Goal: Task Accomplishment & Management: Manage account settings

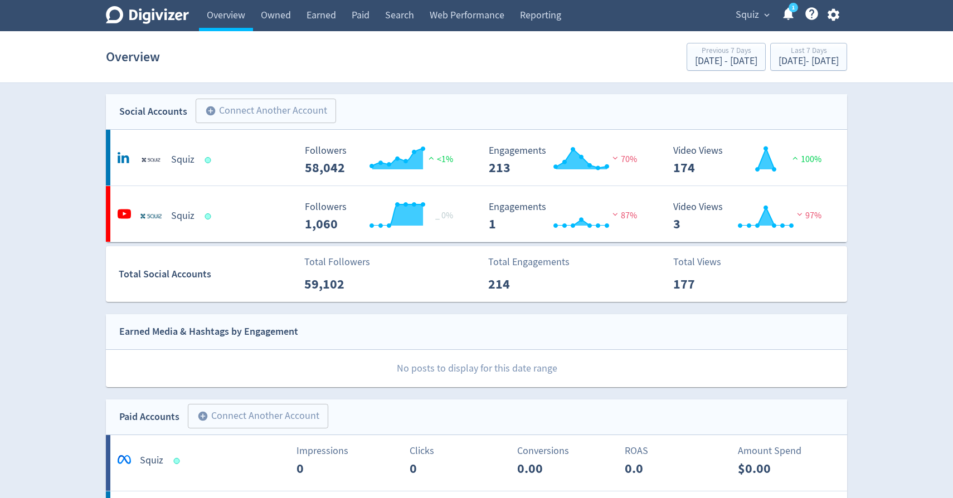
click at [830, 14] on icon "button" at bounding box center [833, 15] width 12 height 12
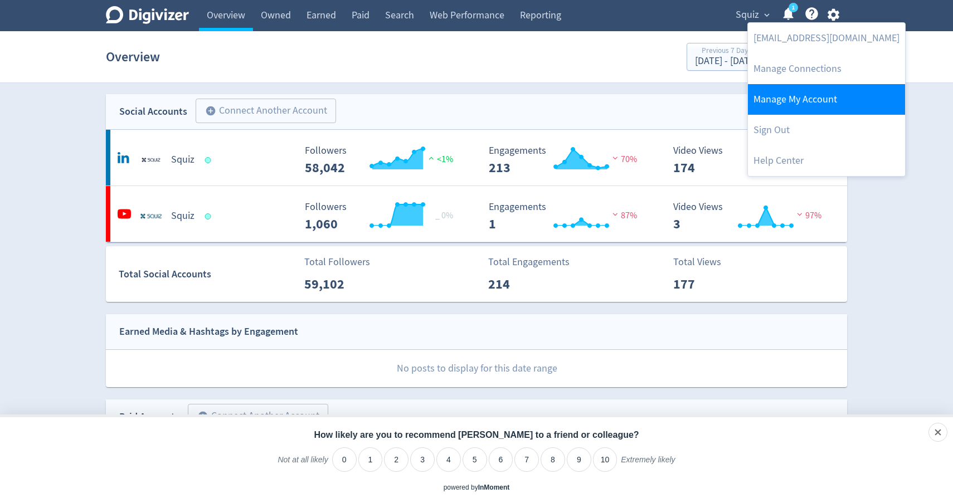
click at [804, 101] on link "Manage My Account" at bounding box center [826, 99] width 157 height 31
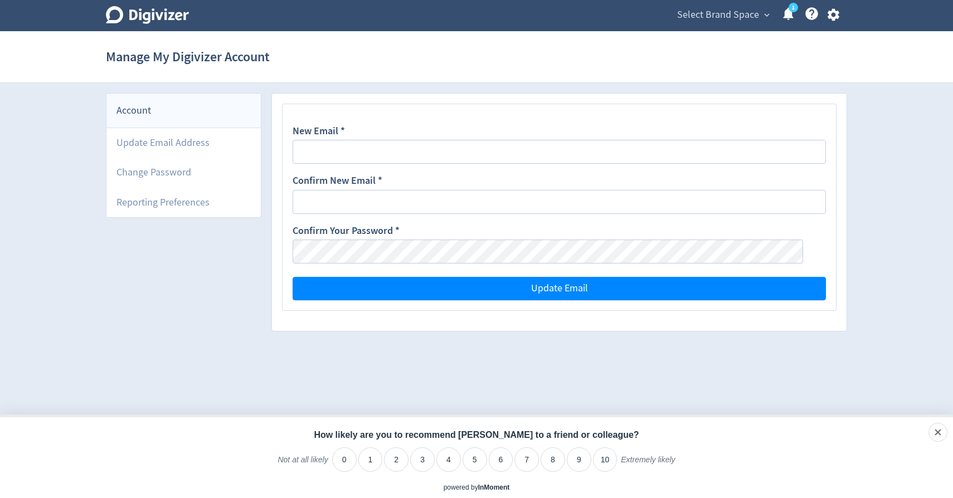
click at [834, 14] on icon "button" at bounding box center [833, 14] width 15 height 15
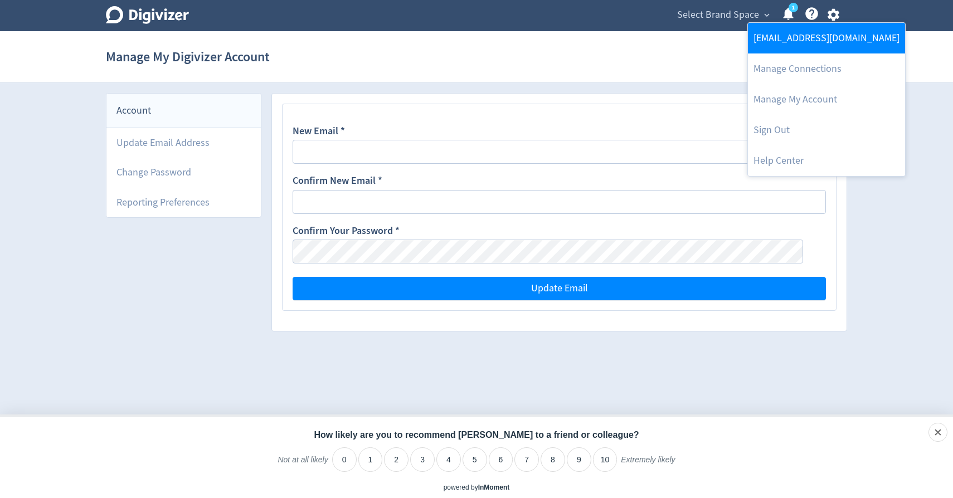
click at [801, 39] on link "[EMAIL_ADDRESS][DOMAIN_NAME]" at bounding box center [826, 38] width 157 height 31
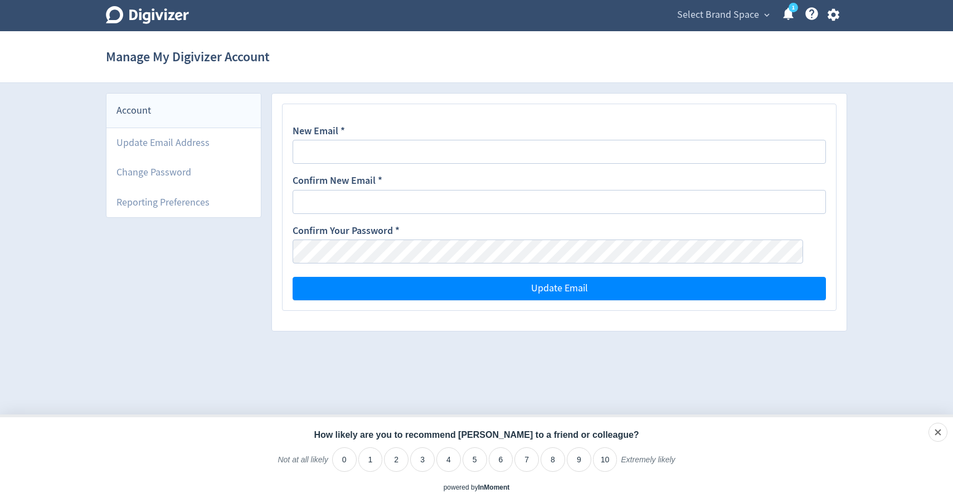
click at [833, 20] on icon "button" at bounding box center [833, 15] width 12 height 12
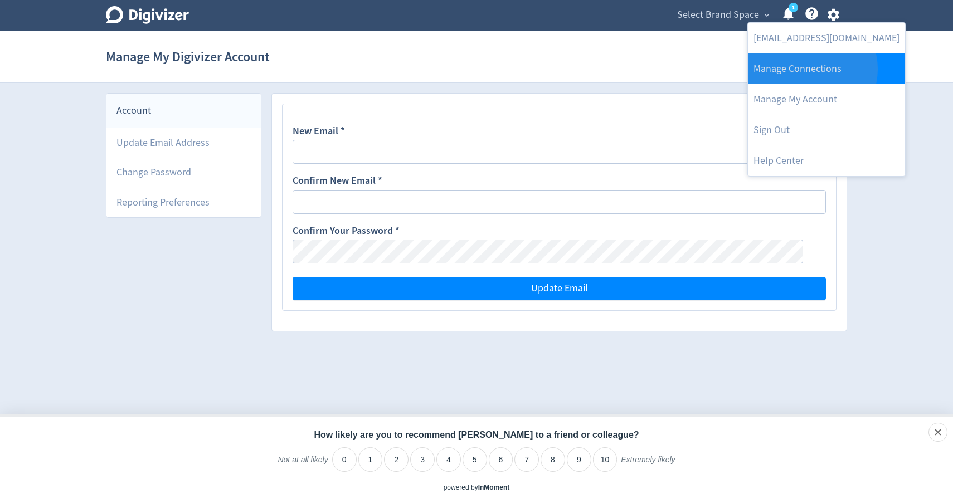
click at [811, 69] on link "Manage Connections" at bounding box center [826, 69] width 157 height 31
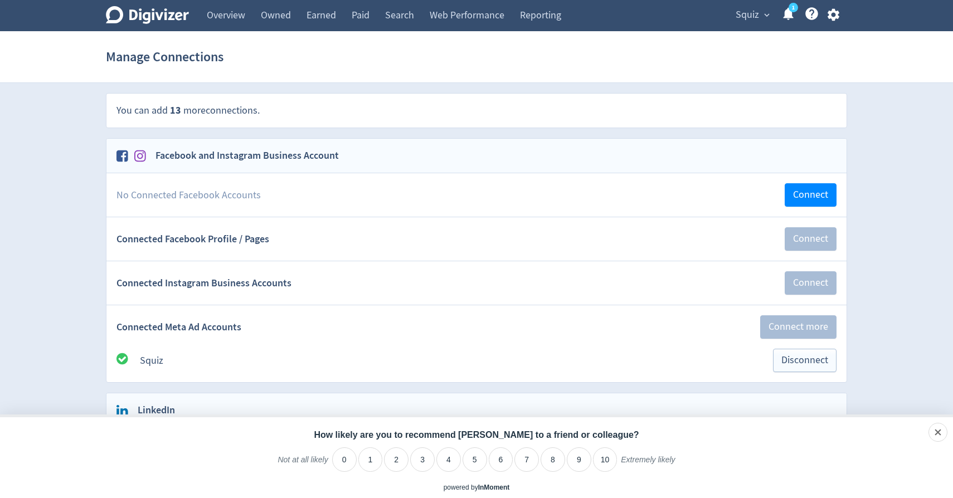
click at [812, 20] on icon at bounding box center [811, 13] width 13 height 13
click at [834, 18] on icon "button" at bounding box center [833, 15] width 12 height 12
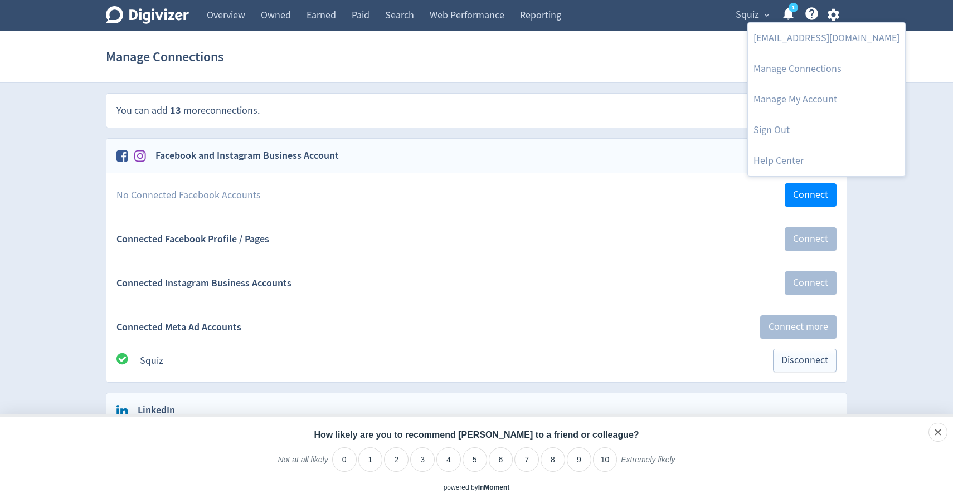
click at [893, 59] on div at bounding box center [476, 249] width 953 height 498
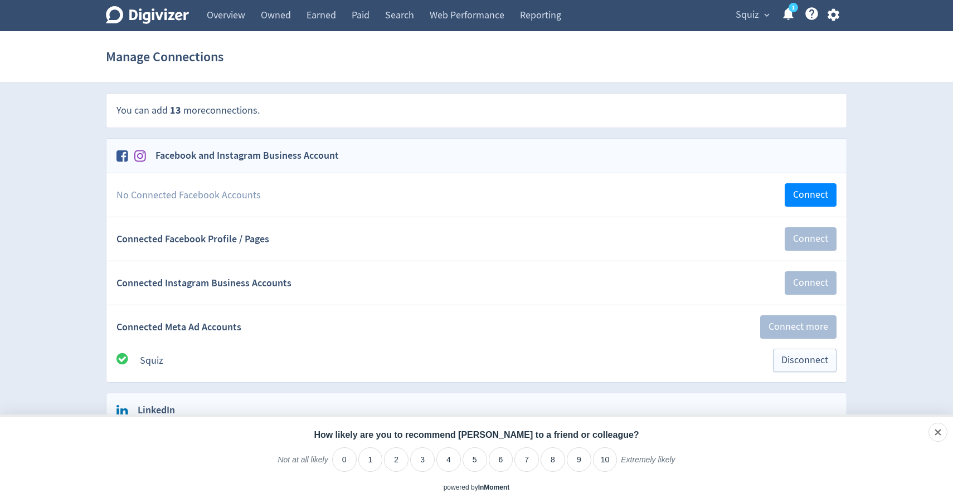
click at [789, 11] on link "1" at bounding box center [793, 7] width 9 height 9
click at [166, 11] on icon at bounding box center [147, 15] width 83 height 18
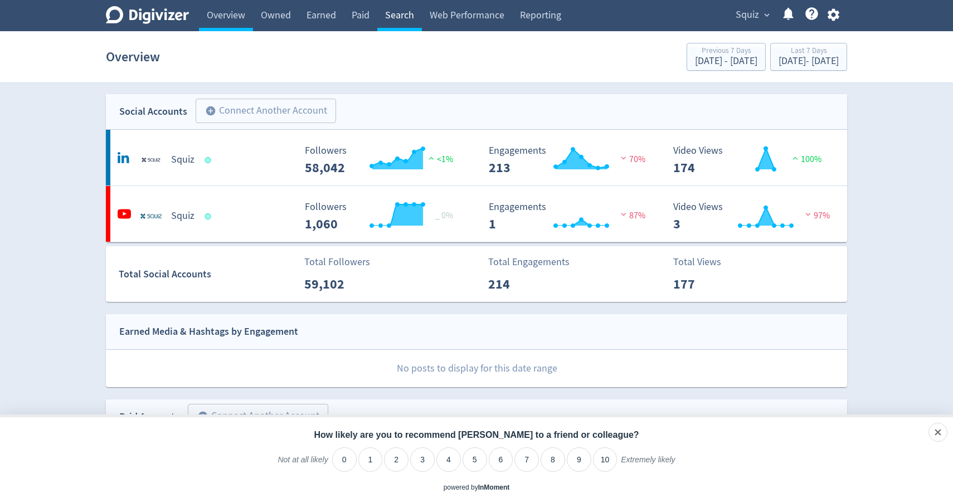
click at [407, 14] on link "Search" at bounding box center [399, 15] width 45 height 31
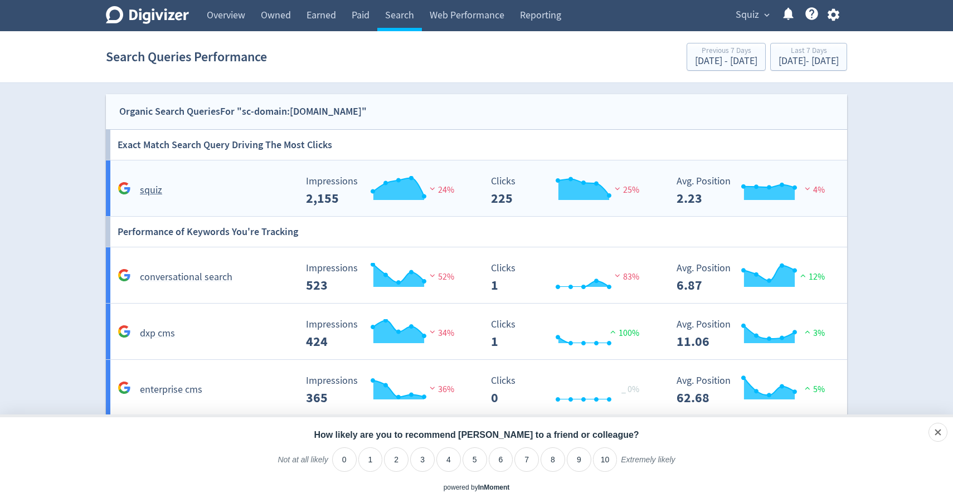
click at [249, 191] on div "squiz" at bounding box center [205, 190] width 181 height 17
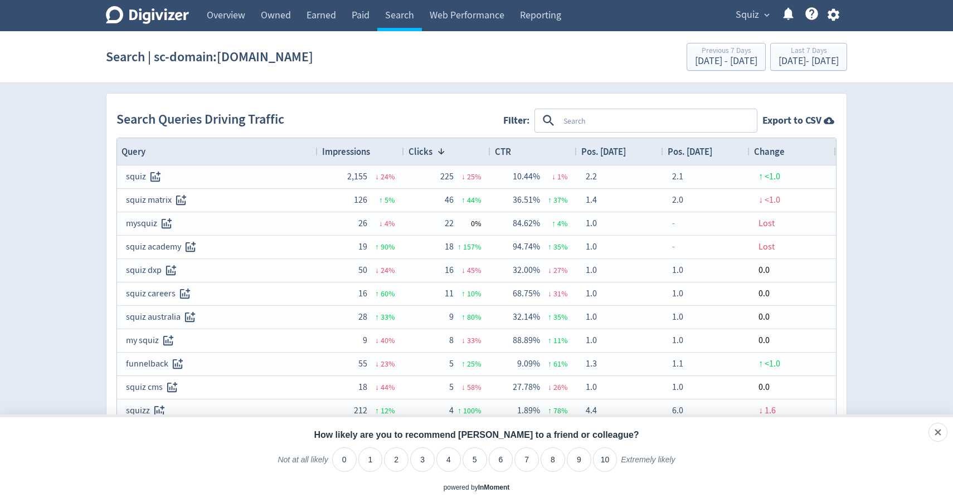
click at [566, 127] on textarea at bounding box center [657, 120] width 197 height 21
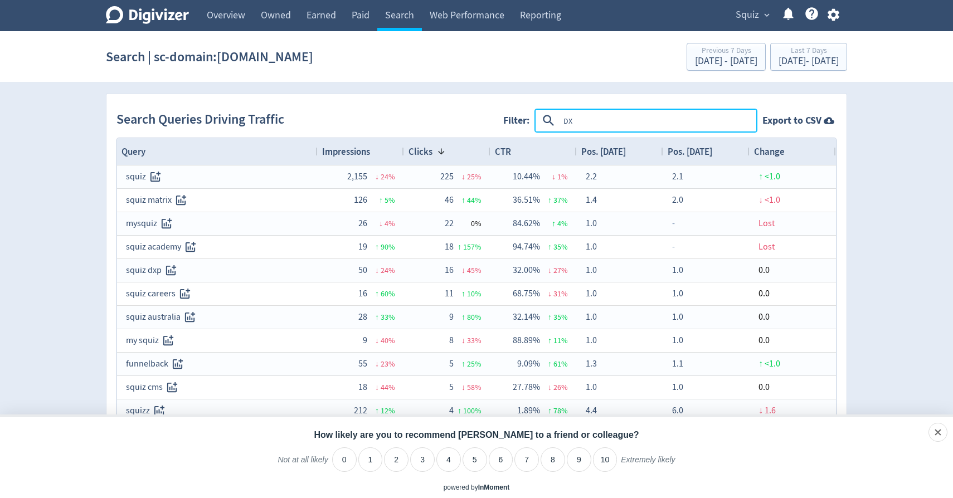
type textarea "DXP"
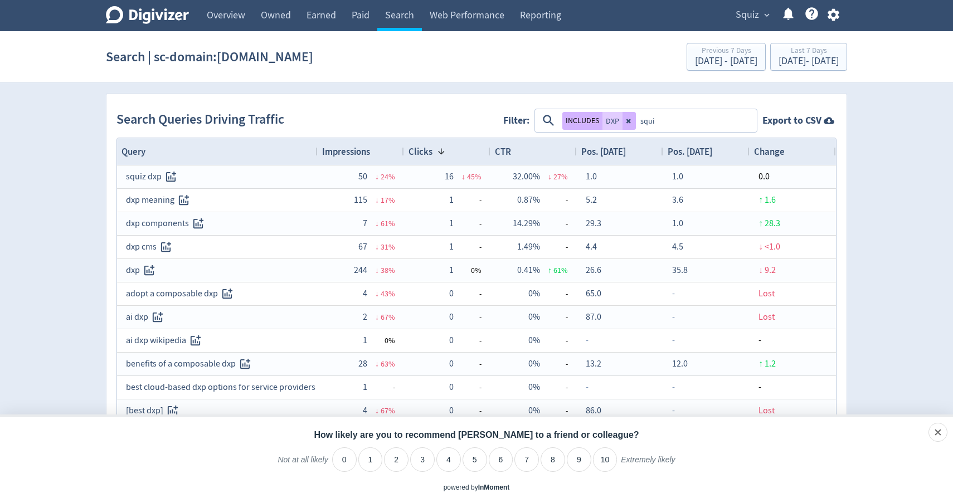
type textarea "squiz"
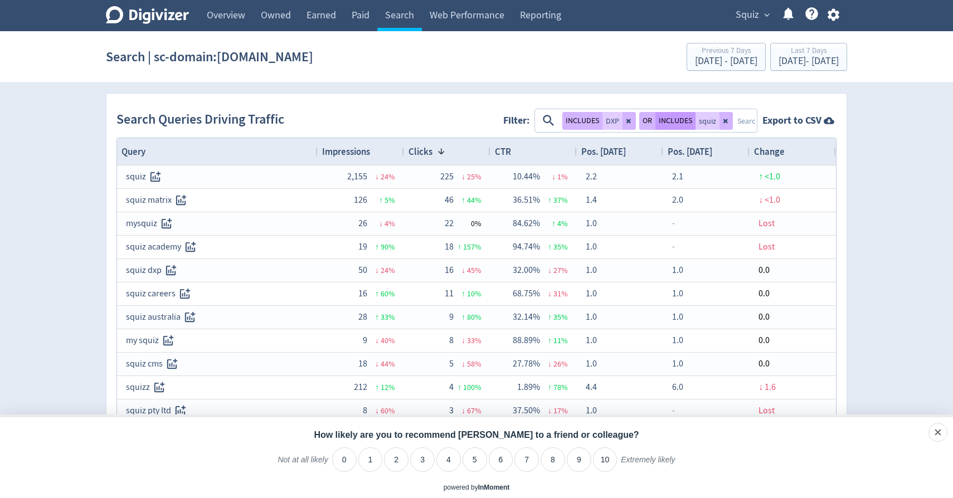
click at [679, 123] on button "INCLUDES" at bounding box center [675, 121] width 40 height 18
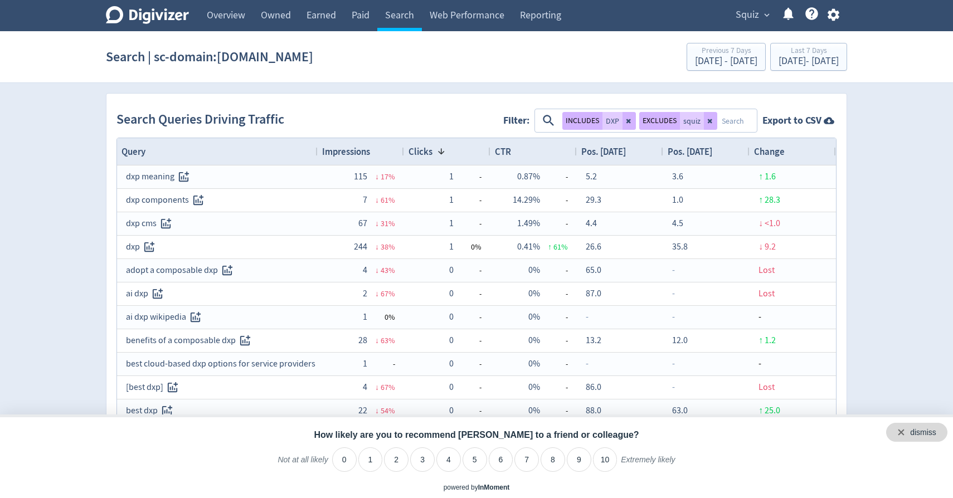
click at [935, 431] on div "dismiss" at bounding box center [923, 432] width 26 height 11
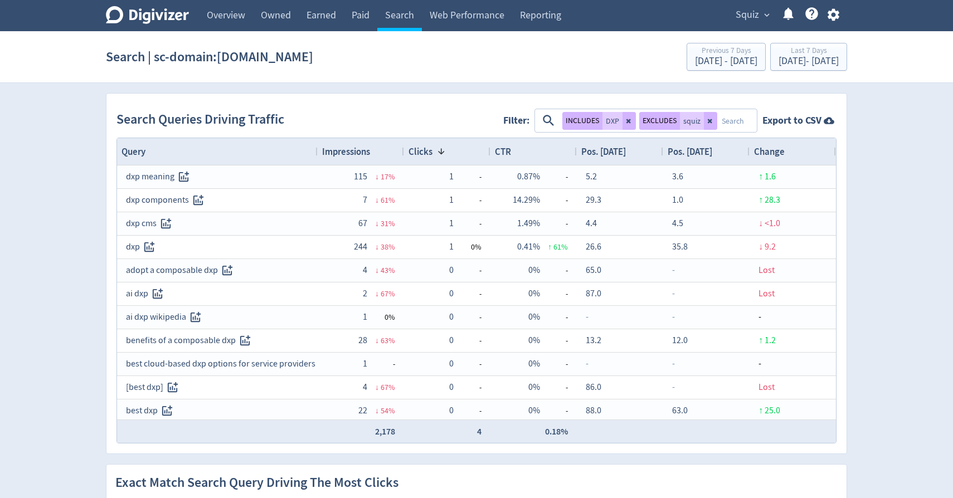
click at [772, 16] on div "1" at bounding box center [783, 15] width 23 height 19
click at [531, 16] on link "Reporting" at bounding box center [540, 15] width 57 height 31
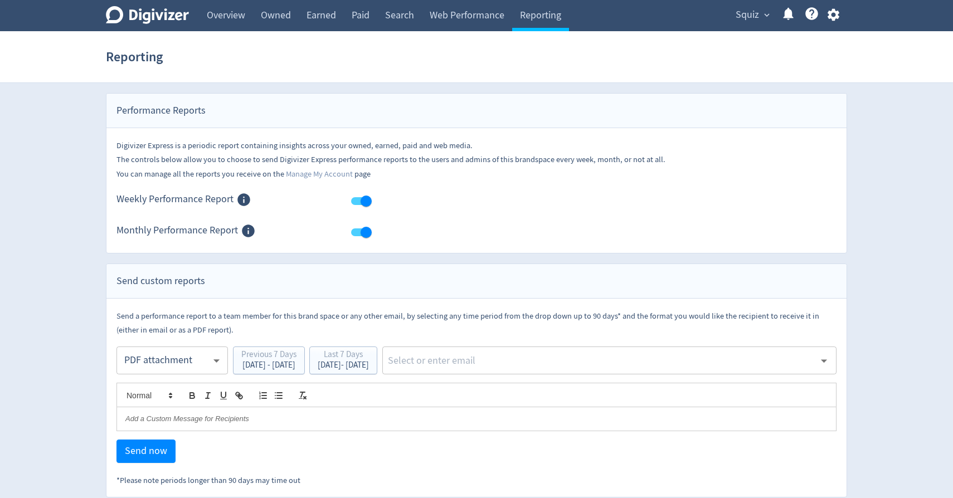
scroll to position [10, 0]
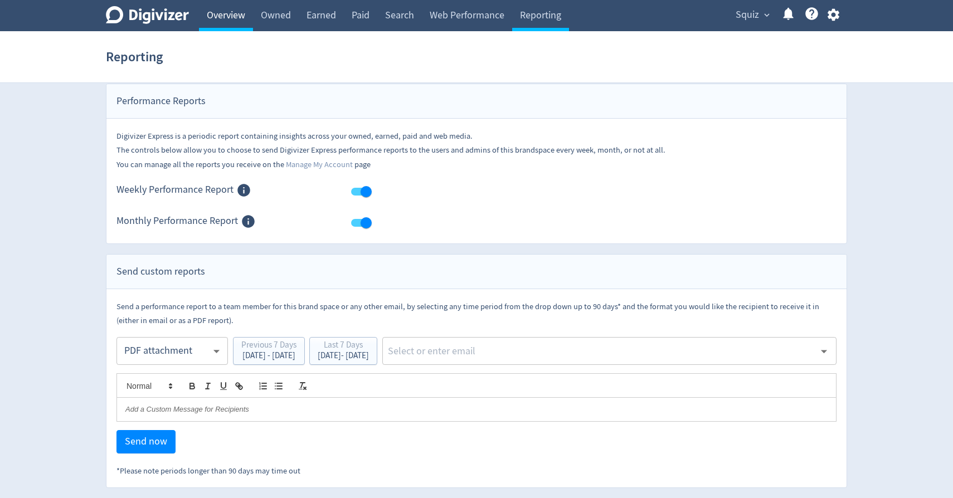
click at [234, 14] on link "Overview" at bounding box center [226, 15] width 54 height 31
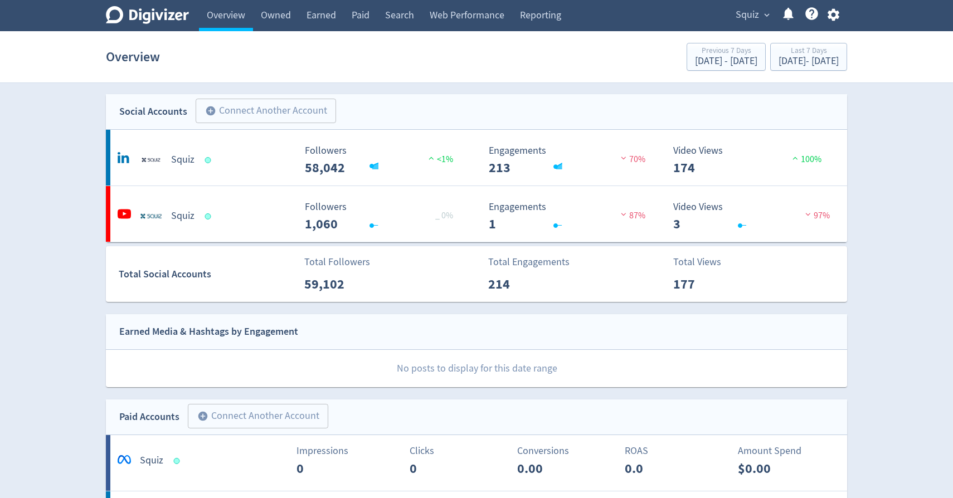
click at [145, 11] on icon "Digivizer Logo" at bounding box center [147, 15] width 83 height 18
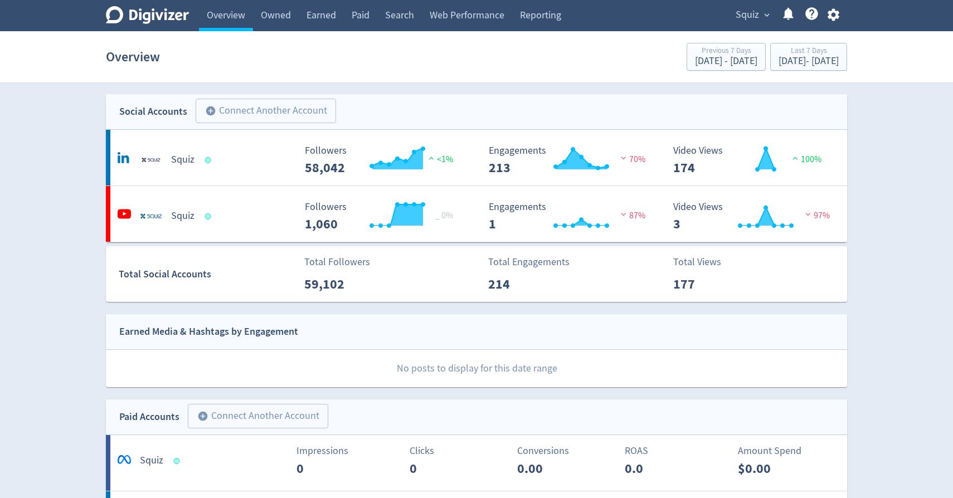
click at [752, 16] on span "Squiz" at bounding box center [747, 15] width 23 height 18
click at [739, 35] on link "Manage Brand Space" at bounding box center [724, 39] width 100 height 31
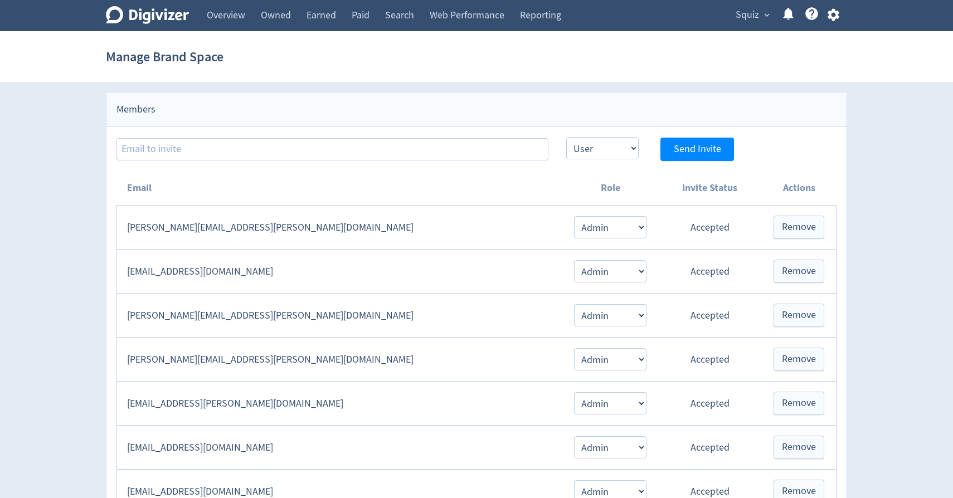
scroll to position [210, 0]
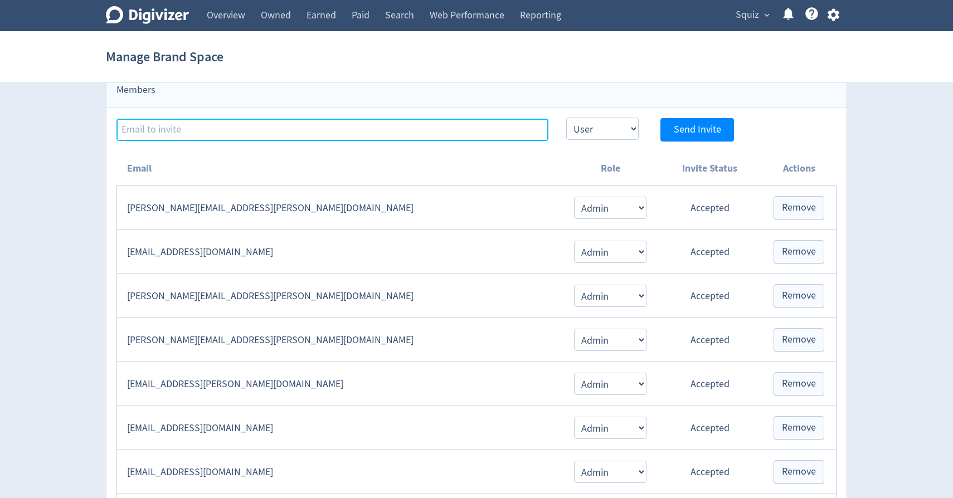
click at [468, 127] on input at bounding box center [332, 130] width 432 height 22
type input "l"
click at [247, 131] on input at bounding box center [332, 130] width 432 height 22
paste input "[EMAIL_ADDRESS][DOMAIN_NAME]"
type input "[EMAIL_ADDRESS][DOMAIN_NAME]"
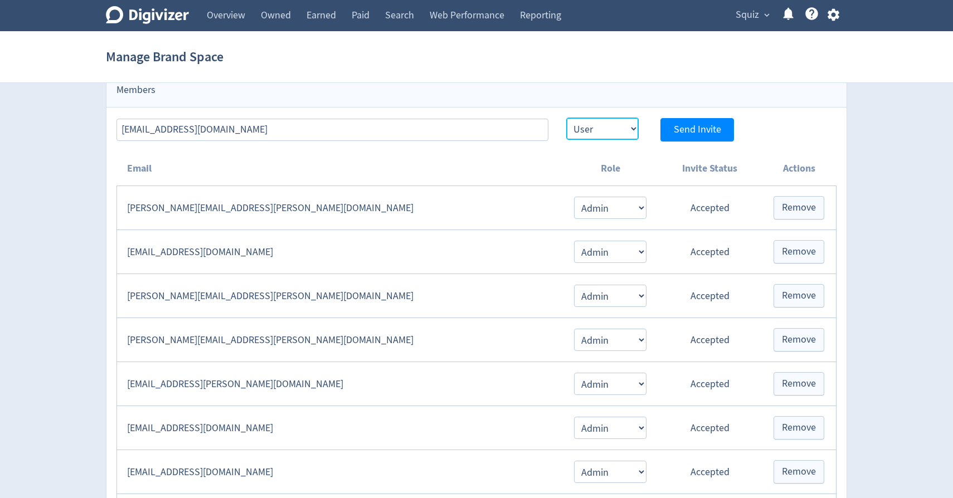
click at [615, 129] on select "Admin User" at bounding box center [602, 129] width 72 height 22
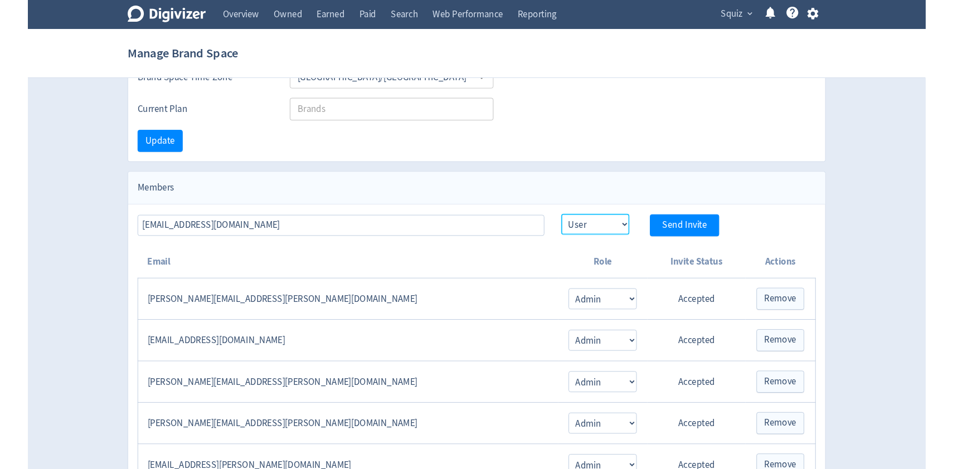
scroll to position [0, 0]
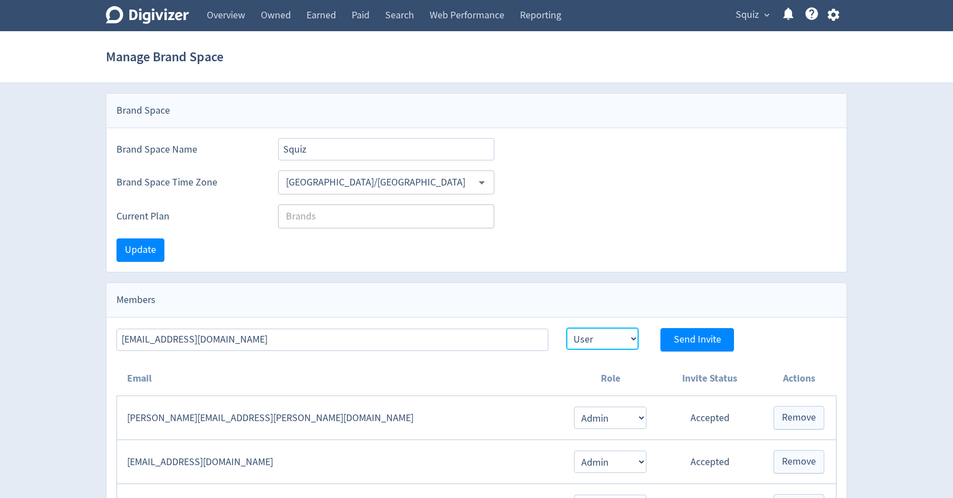
click at [611, 337] on select "Admin User" at bounding box center [602, 339] width 72 height 22
click at [717, 343] on span "Send Invite" at bounding box center [697, 340] width 47 height 10
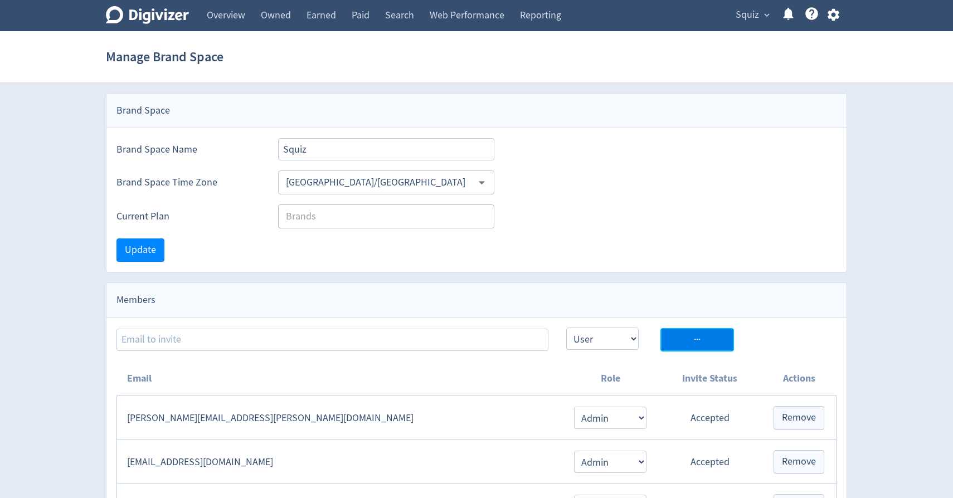
select select "USER"
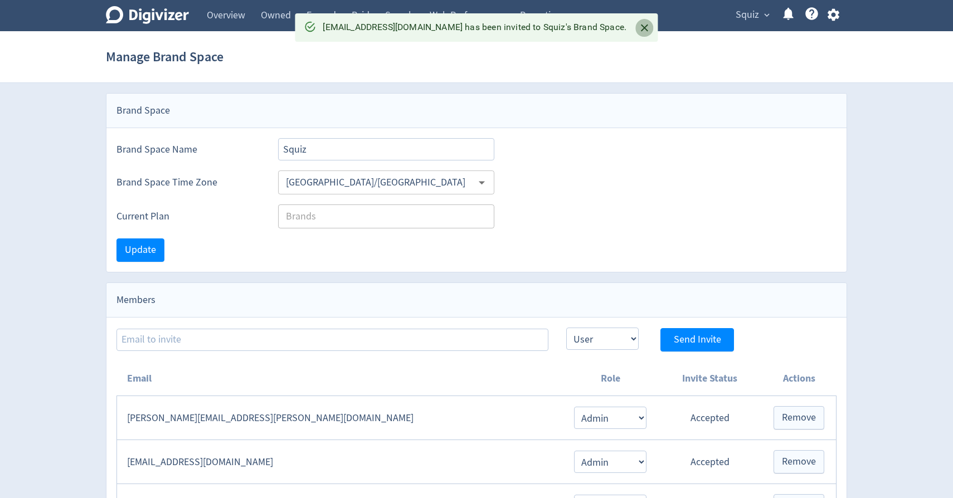
click at [641, 29] on icon "Close" at bounding box center [644, 28] width 7 height 7
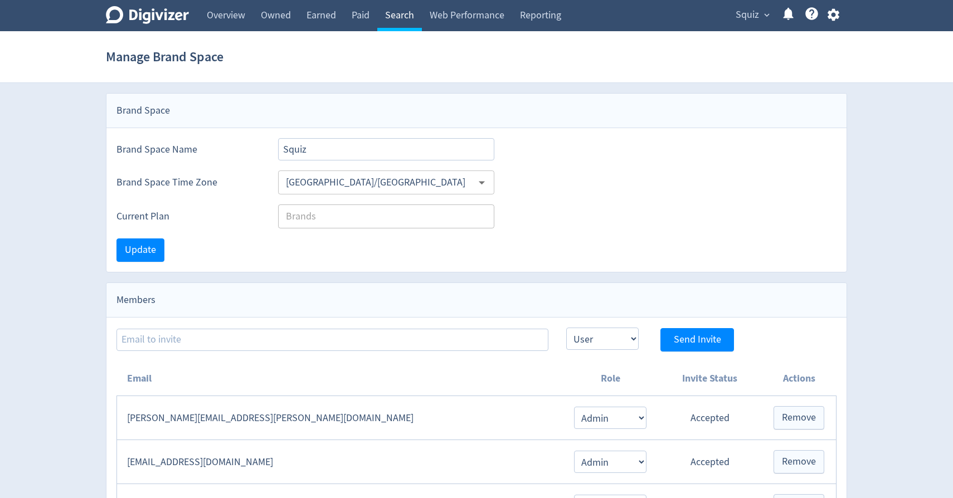
click at [393, 10] on link "Search" at bounding box center [399, 15] width 45 height 31
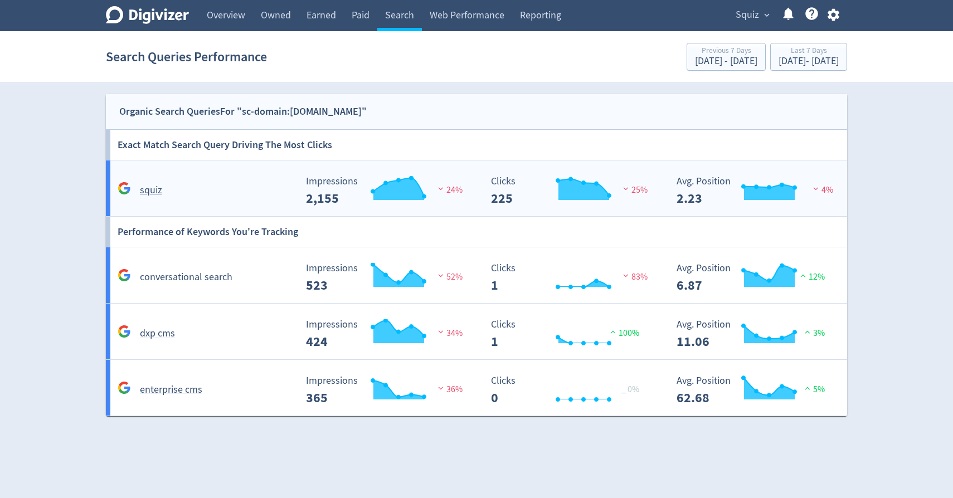
click at [227, 189] on div "squiz" at bounding box center [205, 190] width 181 height 17
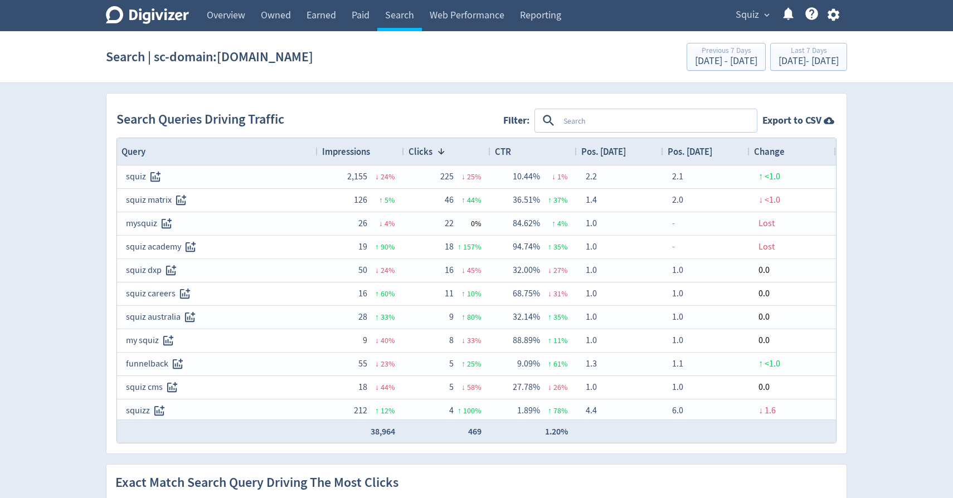
click at [582, 120] on textarea at bounding box center [657, 120] width 197 height 21
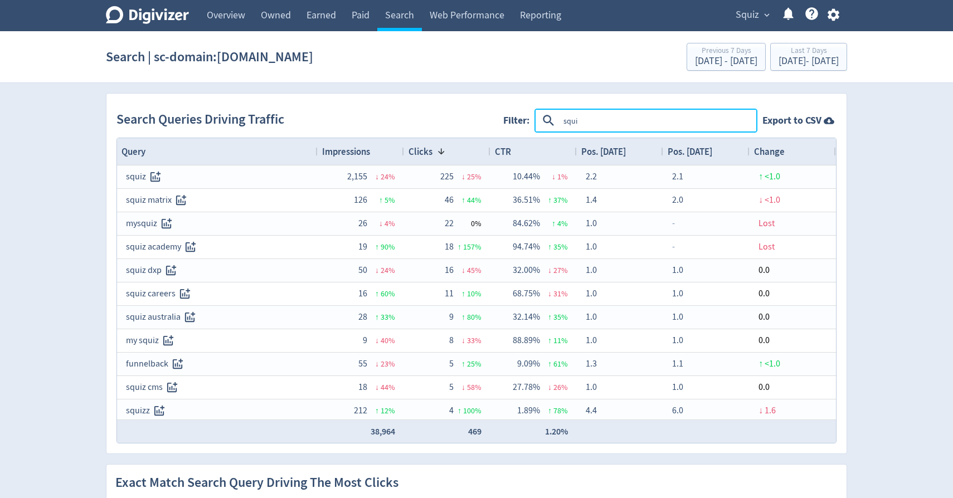
type textarea "squiz"
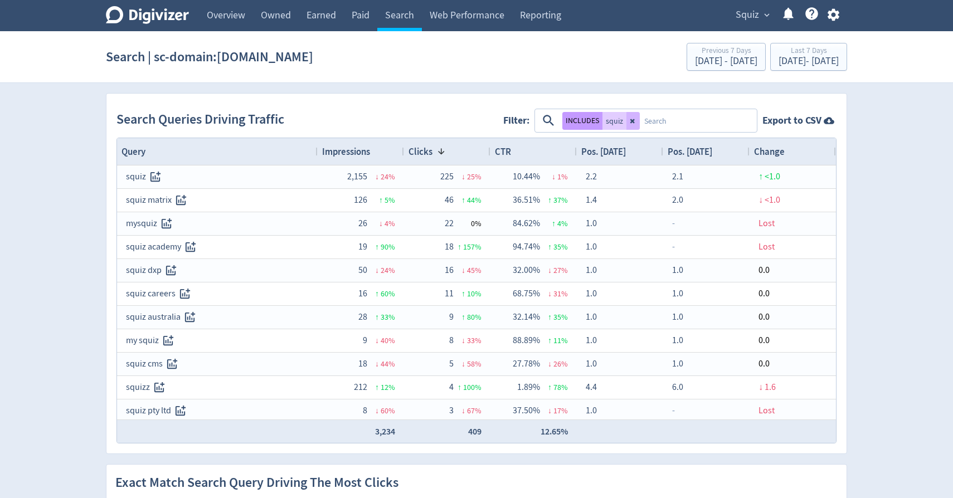
click at [592, 121] on button "INCLUDES" at bounding box center [582, 121] width 40 height 18
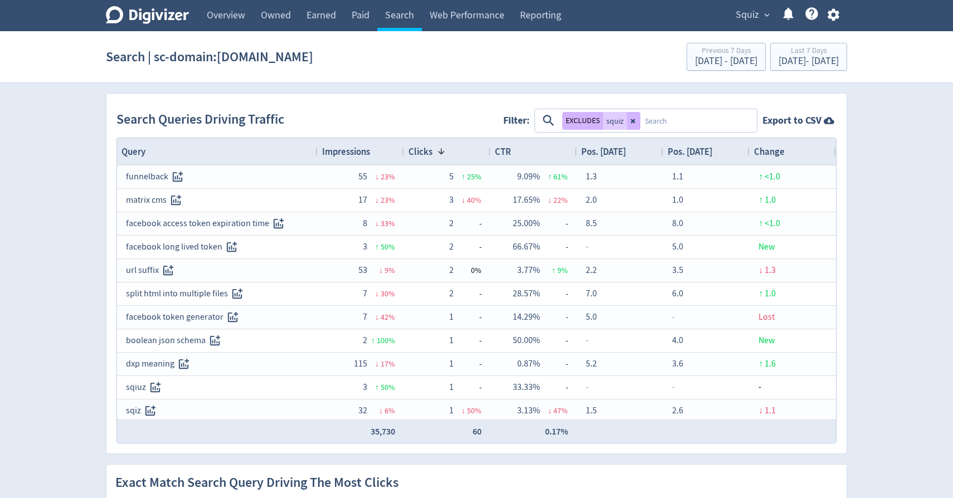
click at [358, 147] on span "Impressions" at bounding box center [346, 151] width 48 height 12
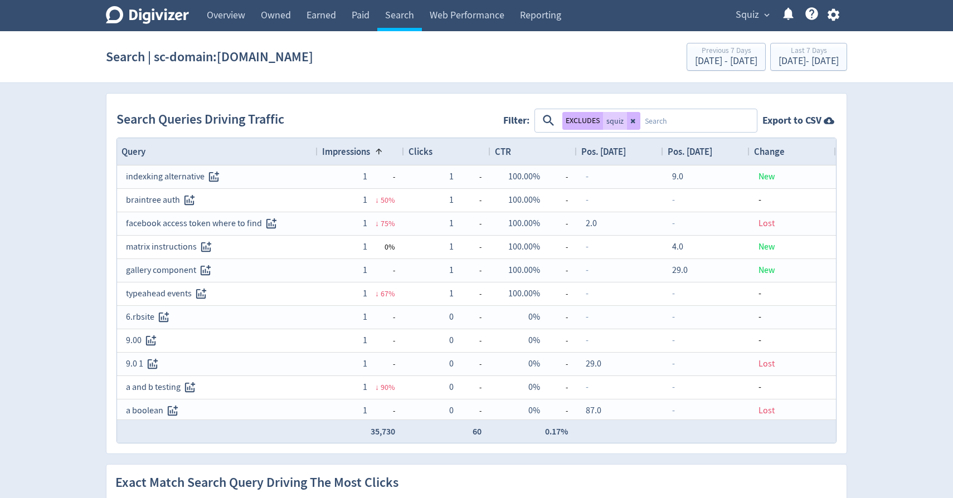
click at [358, 147] on span "Impressions" at bounding box center [346, 151] width 48 height 12
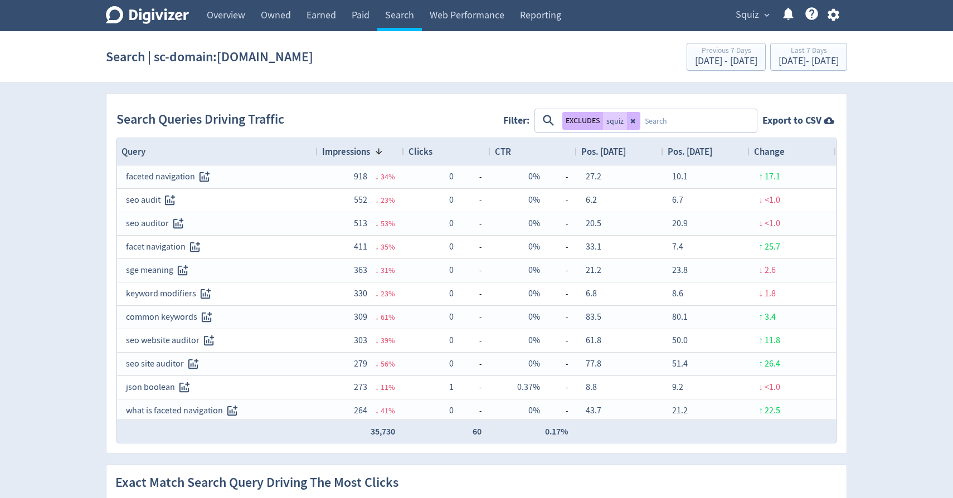
click at [176, 16] on icon at bounding box center [147, 15] width 83 height 18
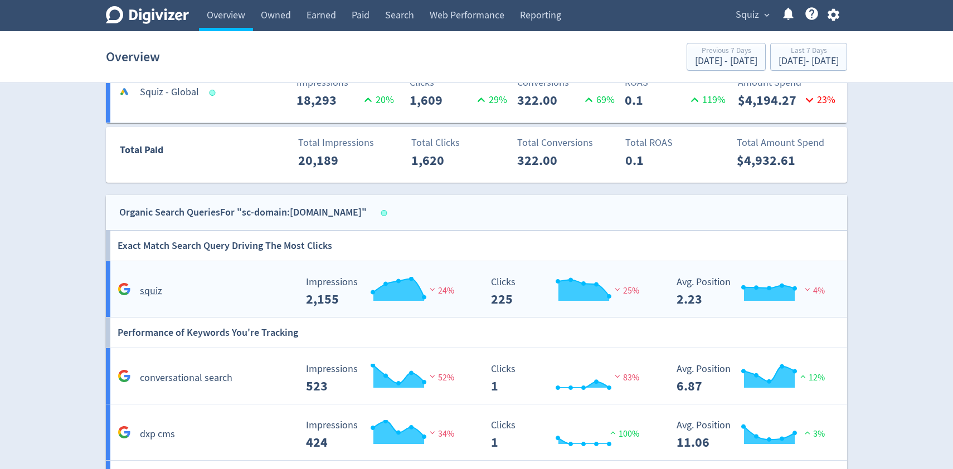
scroll to position [502, 0]
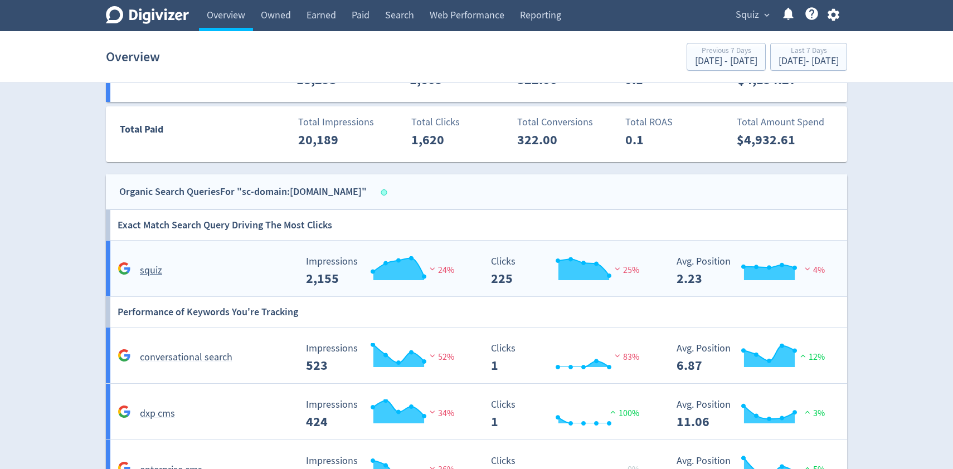
click at [196, 276] on div "squiz" at bounding box center [205, 270] width 181 height 17
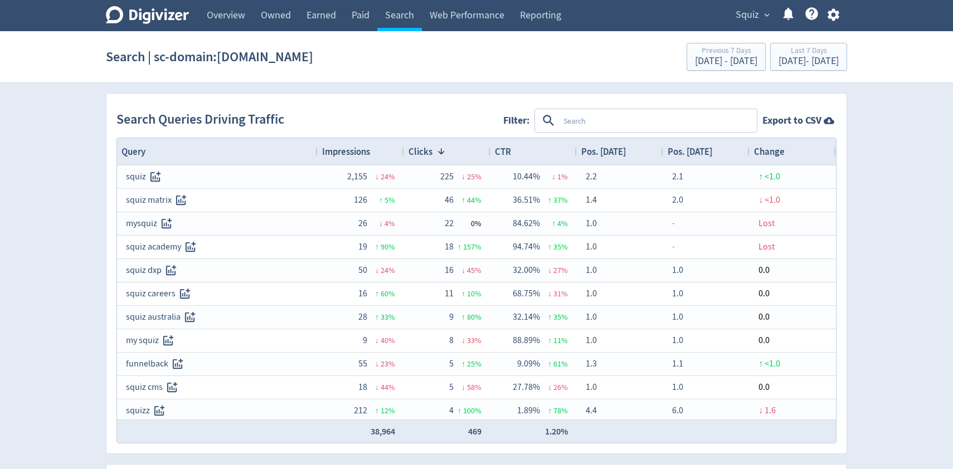
click at [621, 128] on textarea at bounding box center [657, 120] width 197 height 21
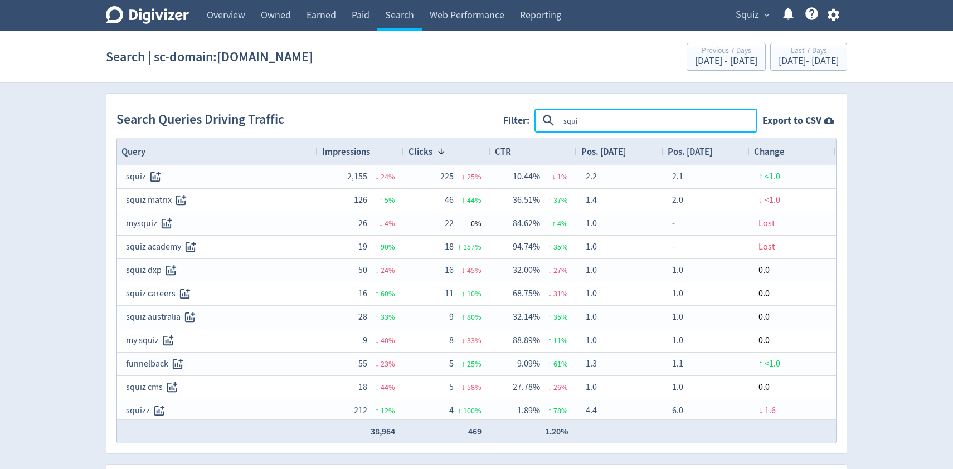
type textarea "squiz"
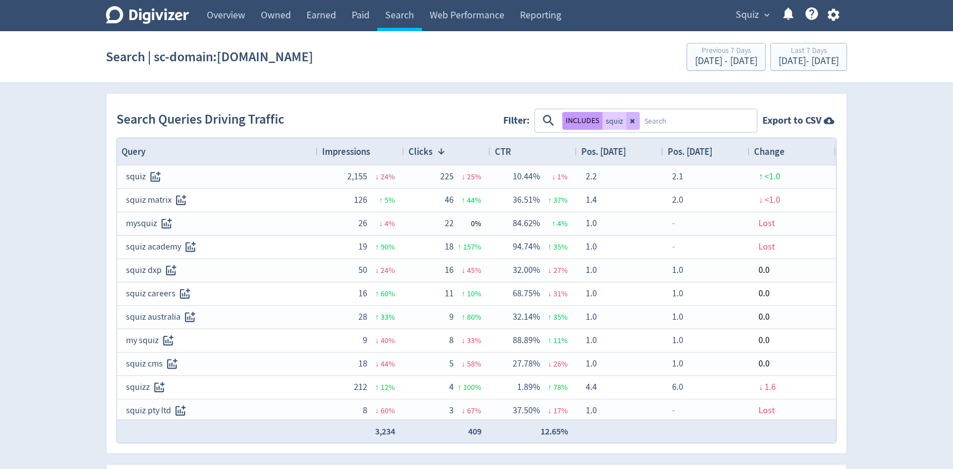
click at [592, 118] on button "INCLUDES" at bounding box center [582, 121] width 40 height 18
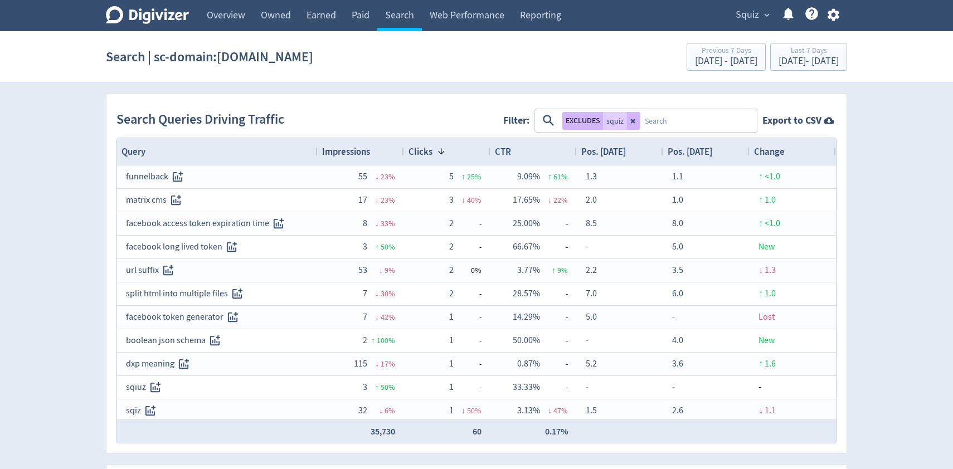
click at [365, 155] on span "Impressions" at bounding box center [346, 151] width 48 height 12
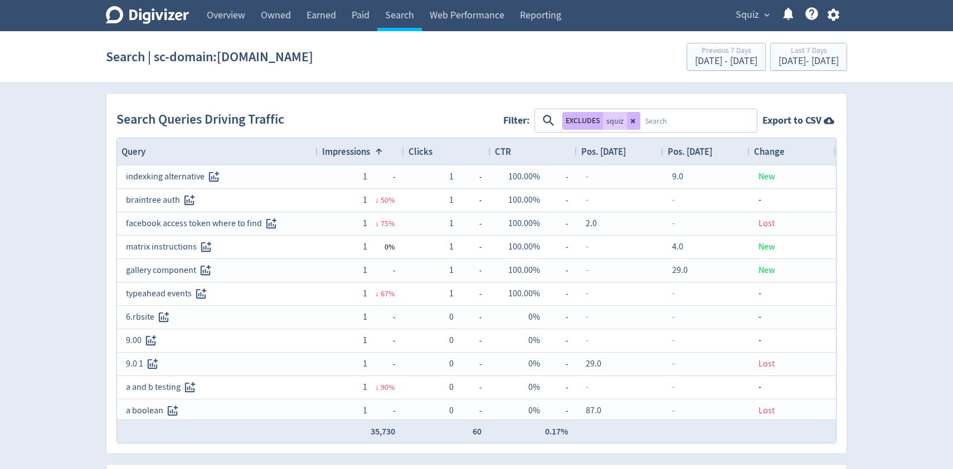
click at [365, 155] on span "Impressions" at bounding box center [346, 151] width 48 height 12
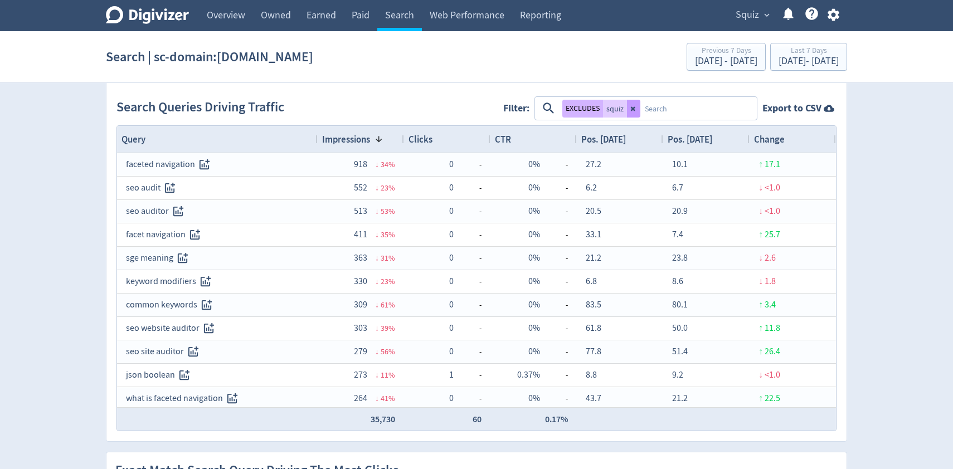
click at [634, 106] on icon at bounding box center [633, 108] width 4 height 4
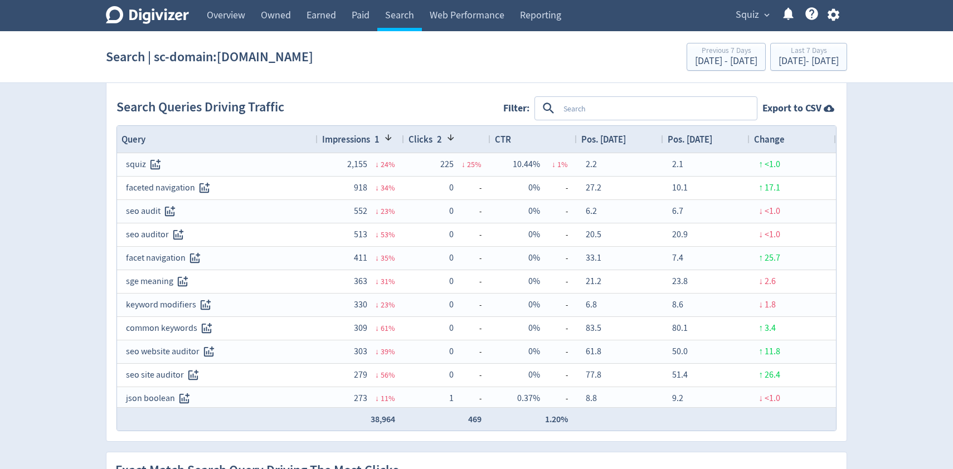
click at [361, 142] on span "Impressions" at bounding box center [346, 139] width 48 height 12
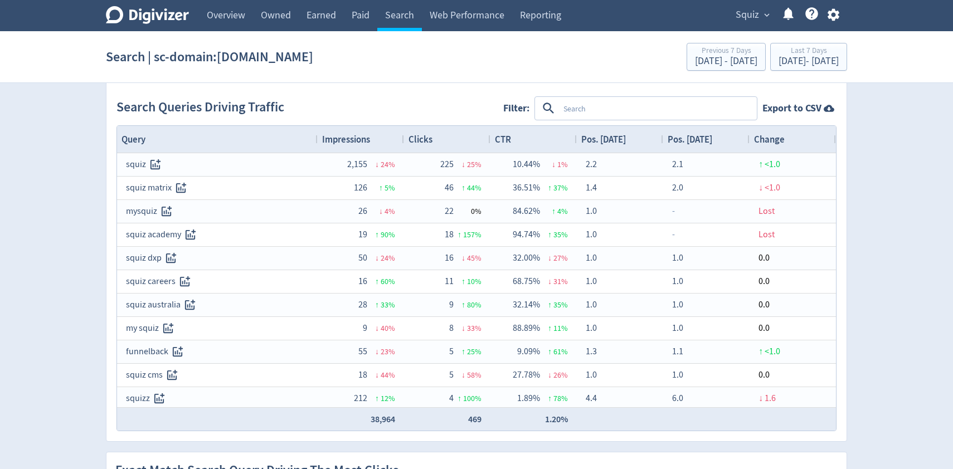
click at [361, 142] on span "Impressions" at bounding box center [346, 139] width 48 height 12
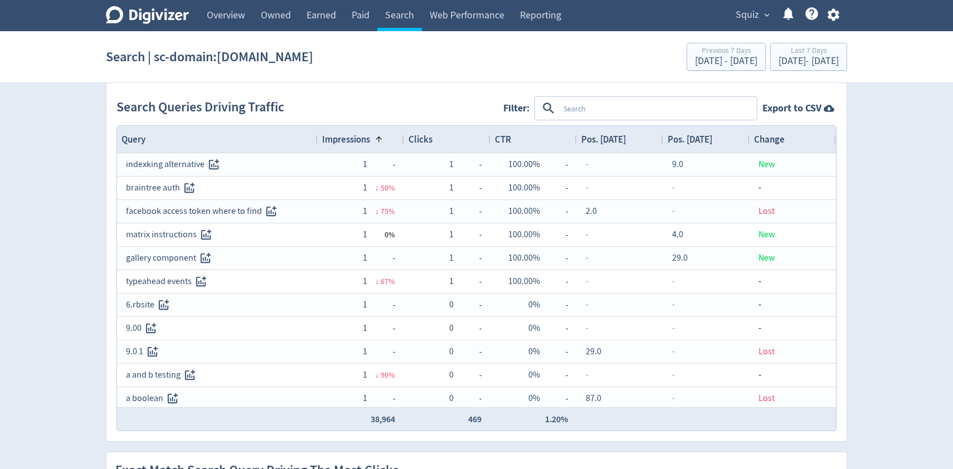
click at [361, 142] on span "Impressions" at bounding box center [346, 139] width 48 height 12
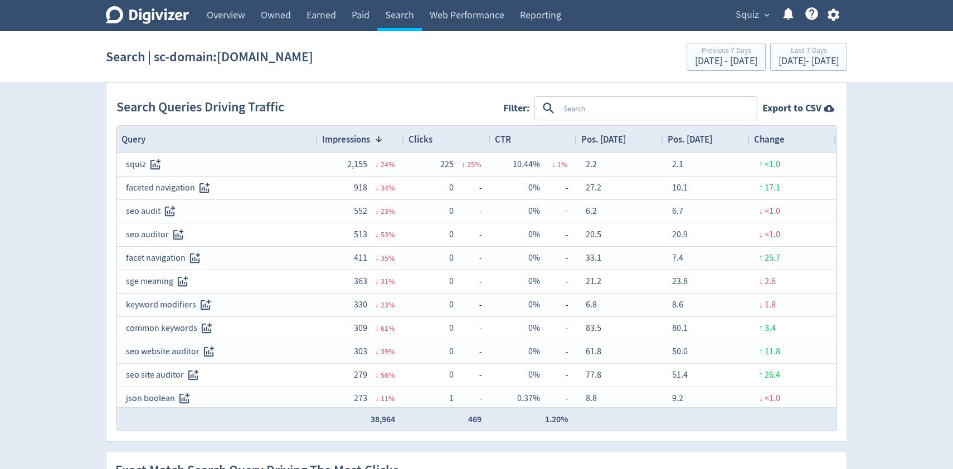
click at [573, 111] on textarea at bounding box center [657, 108] width 197 height 21
type textarea "squiz"
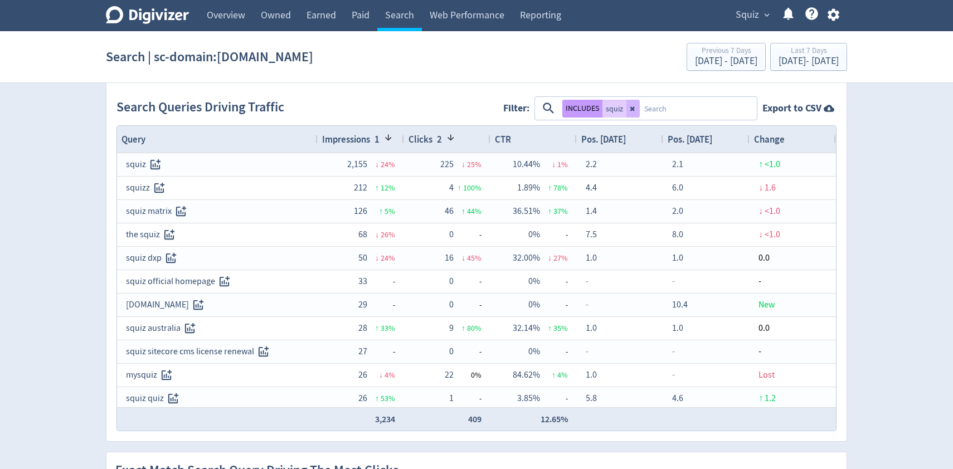
click at [590, 108] on button "INCLUDES" at bounding box center [582, 109] width 40 height 18
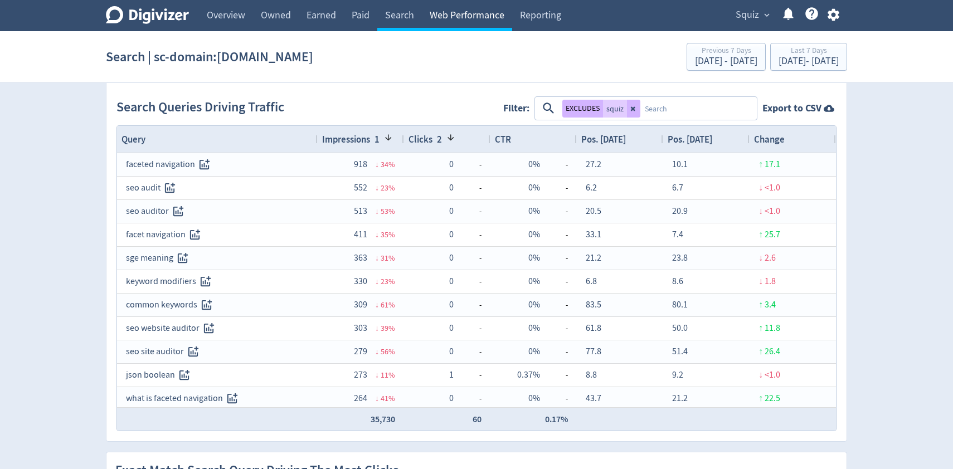
click at [468, 13] on link "Web Performance" at bounding box center [467, 15] width 90 height 31
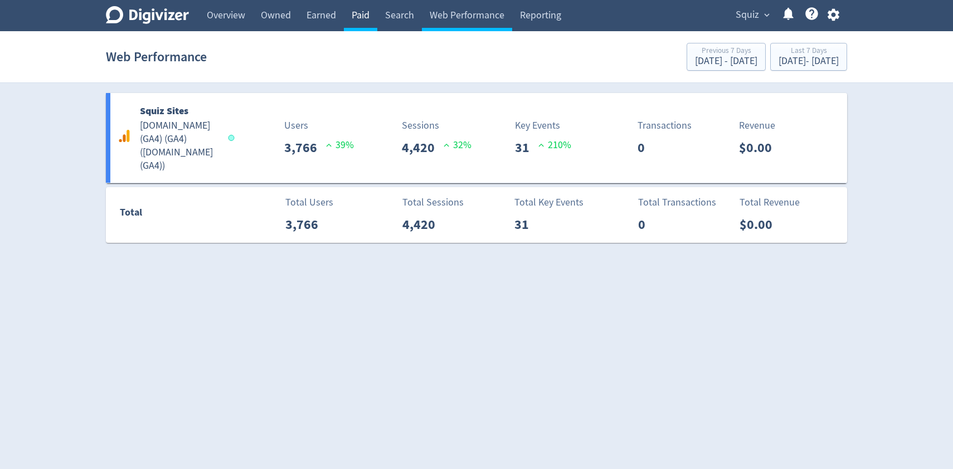
click at [360, 13] on link "Paid" at bounding box center [360, 15] width 33 height 31
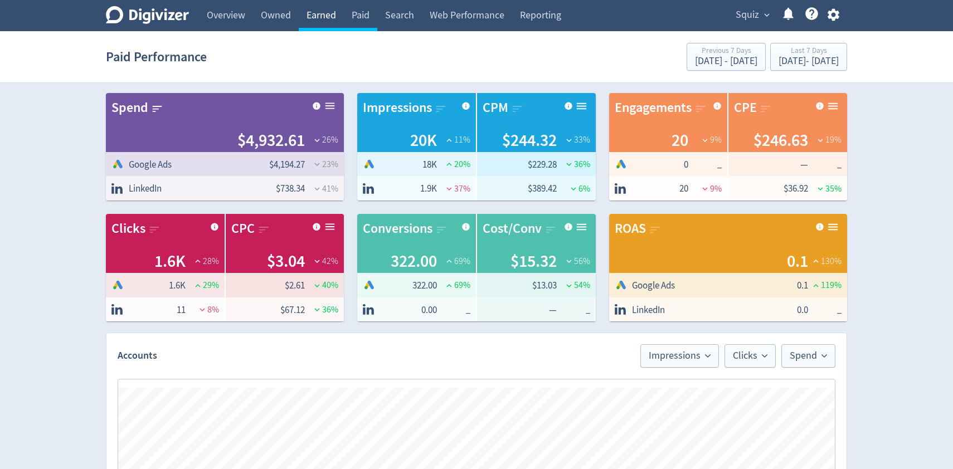
click at [323, 8] on link "Earned" at bounding box center [321, 15] width 45 height 31
